Goal: Information Seeking & Learning: Learn about a topic

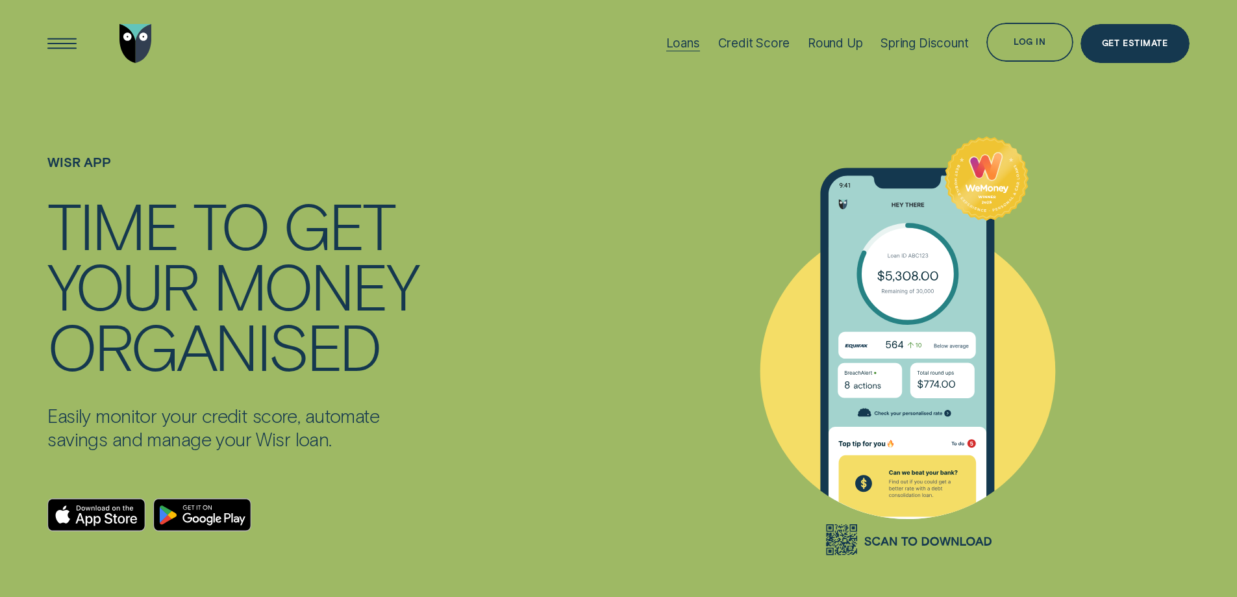
click at [683, 48] on div "Loans" at bounding box center [683, 43] width 34 height 15
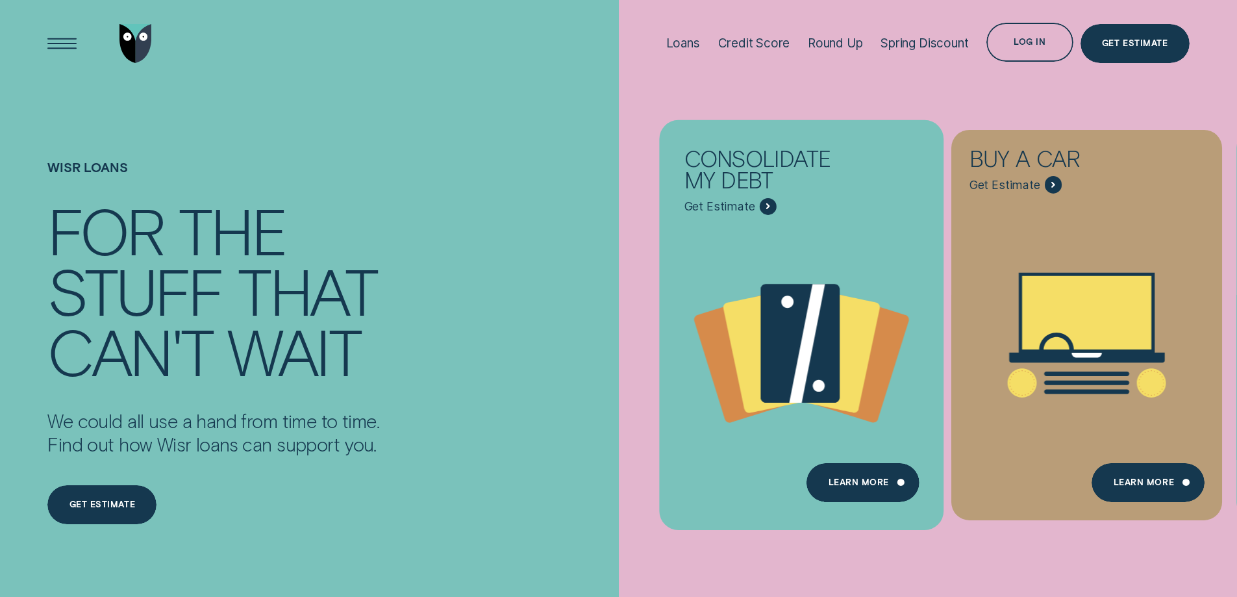
click at [761, 204] on div "Consolidate my debt - Learn more" at bounding box center [768, 206] width 18 height 18
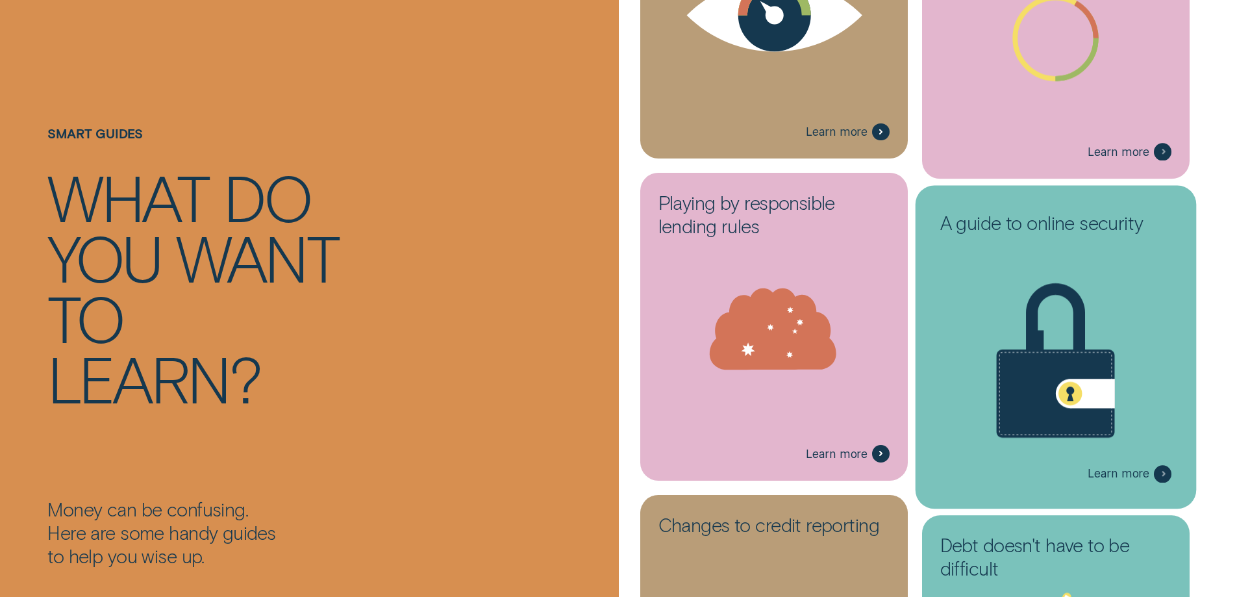
scroll to position [1947, 0]
